Goal: Check status: Check status

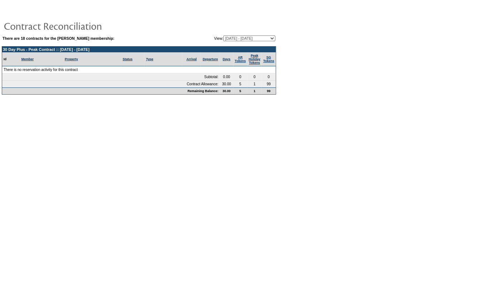
click at [244, 37] on select "[DATE] - [DATE] [DATE] - [DATE] [DATE] - [DATE] [DATE] - [DATE] [DATE] - [DATE]…" at bounding box center [249, 39] width 52 height 6
select select "129358"
click at [223, 36] on select "[DATE] - [DATE] [DATE] - [DATE] [DATE] - [DATE] [DATE] - [DATE] [DATE] - [DATE]…" at bounding box center [249, 39] width 52 height 6
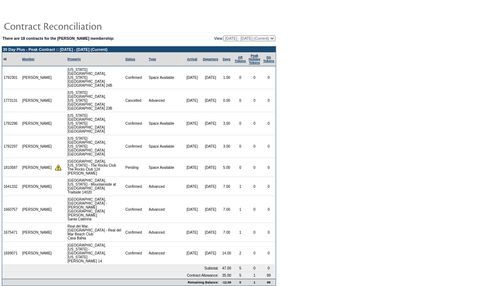
click at [245, 39] on select "[DATE] - [DATE] [DATE] - [DATE] [DATE] - [DATE] [DATE] - [DATE] [DATE] - [DATE]…" at bounding box center [249, 39] width 52 height 6
select select "123699"
click at [223, 36] on select "[DATE] - [DATE] [DATE] - [DATE] [DATE] - [DATE] [DATE] - [DATE] [DATE] - [DATE]…" at bounding box center [249, 39] width 52 height 6
